Goal: Task Accomplishment & Management: Use online tool/utility

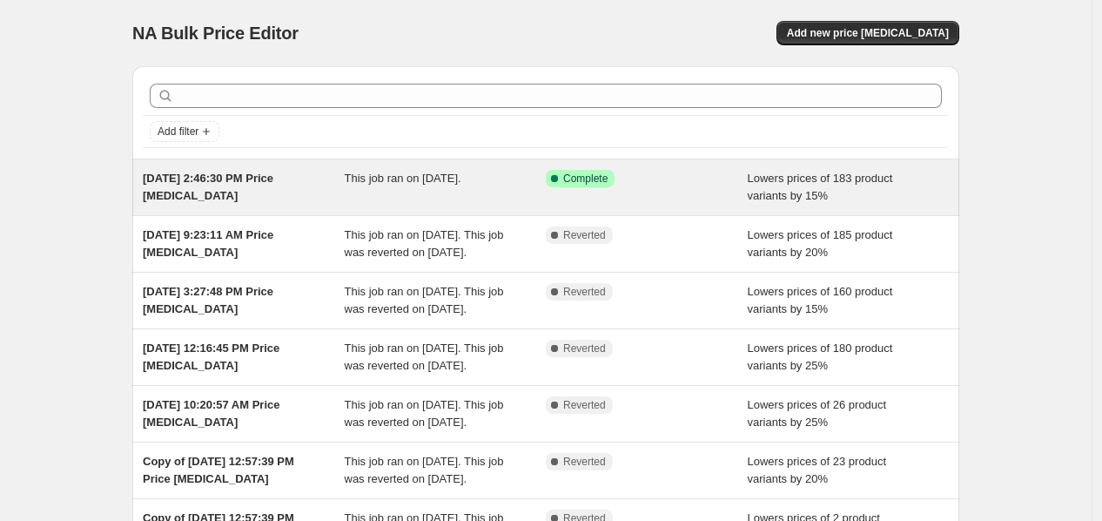
click at [369, 178] on span "This job ran on [DATE]." at bounding box center [403, 178] width 117 height 13
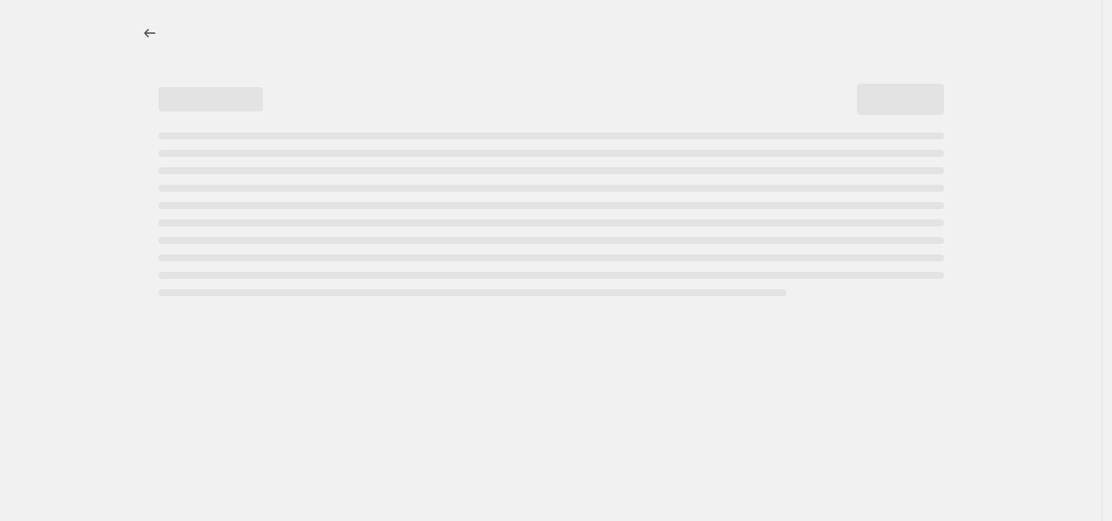
select select "percentage"
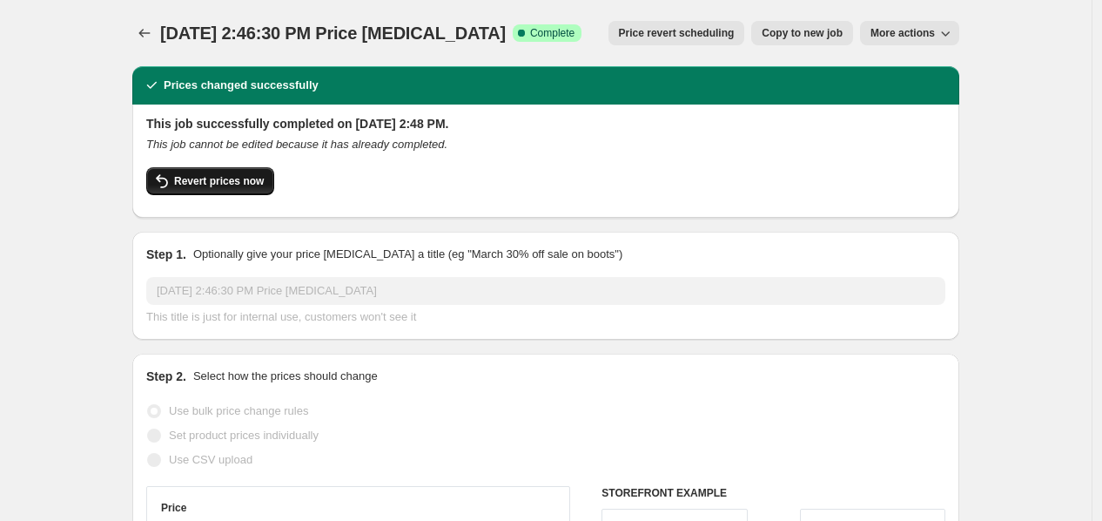
click at [248, 182] on span "Revert prices now" at bounding box center [219, 181] width 90 height 14
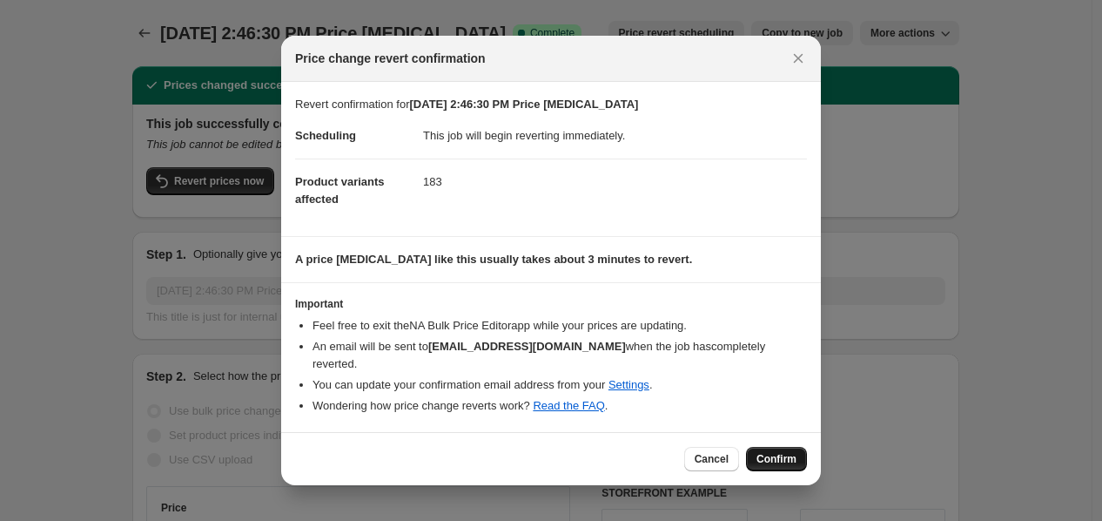
click at [777, 452] on span "Confirm" at bounding box center [777, 459] width 40 height 14
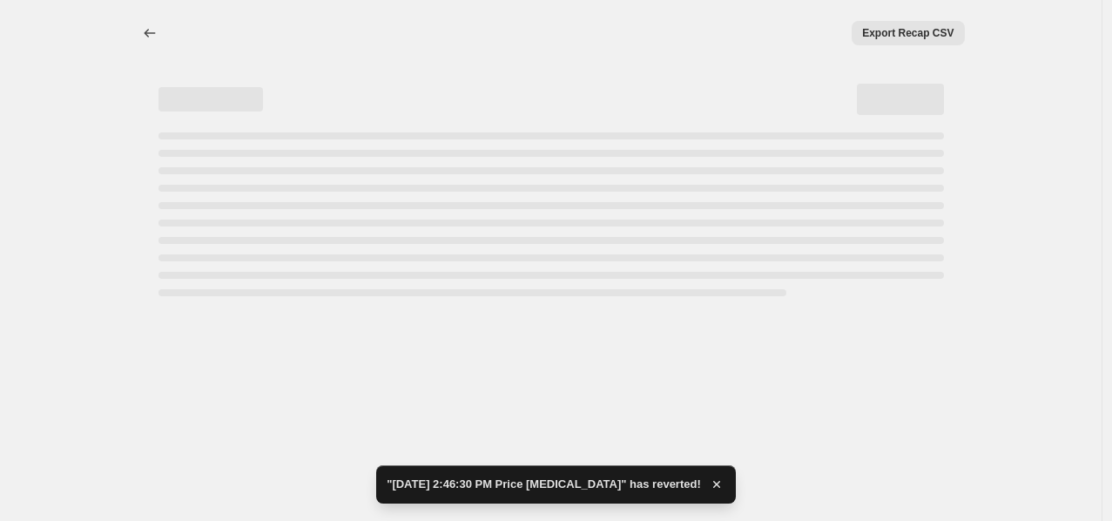
select select "percentage"
